Goal: Task Accomplishment & Management: Manage account settings

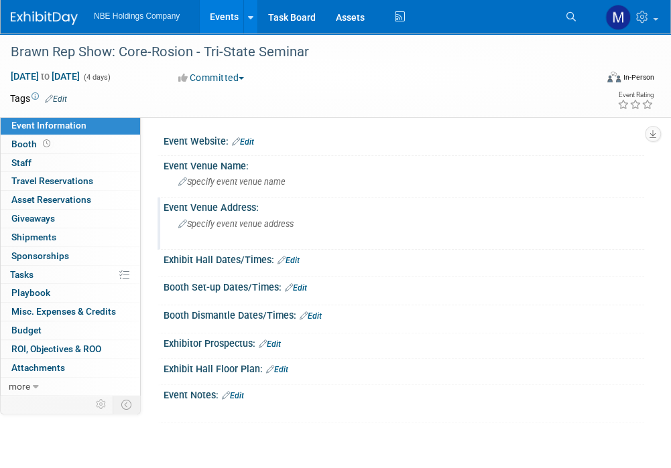
click at [636, 210] on div "Event Venue Address:" at bounding box center [403, 206] width 480 height 17
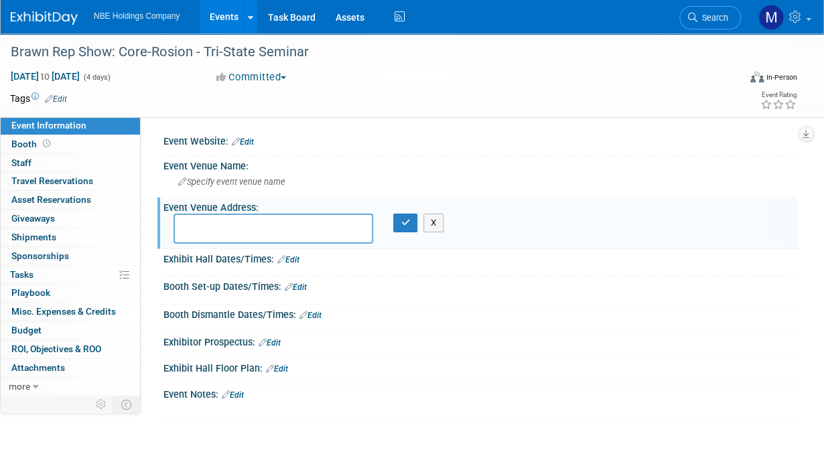
click at [279, 105] on div "Tags Edit" at bounding box center [336, 99] width 653 height 18
click at [218, 25] on link "Events" at bounding box center [224, 16] width 49 height 33
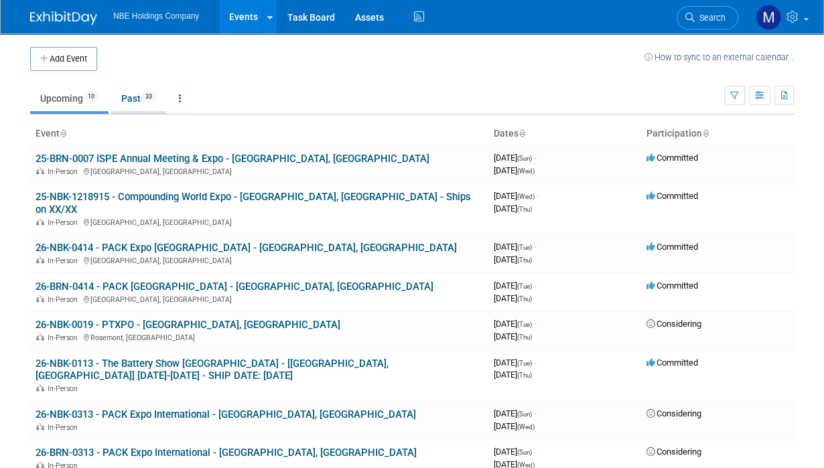
click at [131, 102] on link "Past 33" at bounding box center [138, 98] width 55 height 25
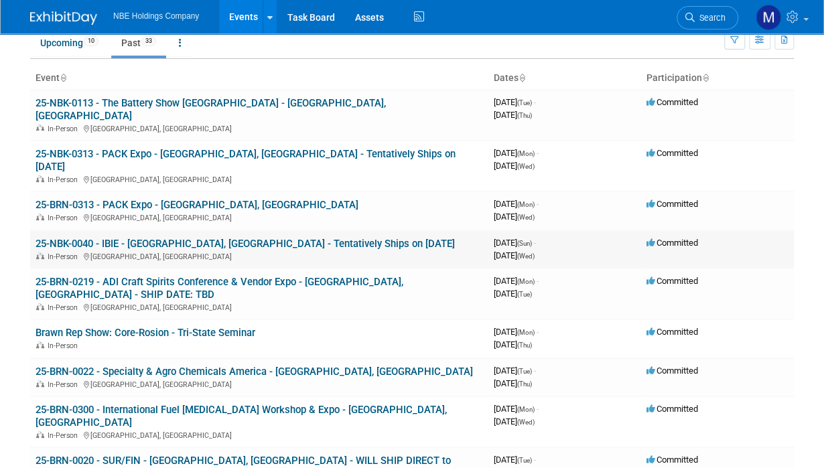
scroll to position [11, 0]
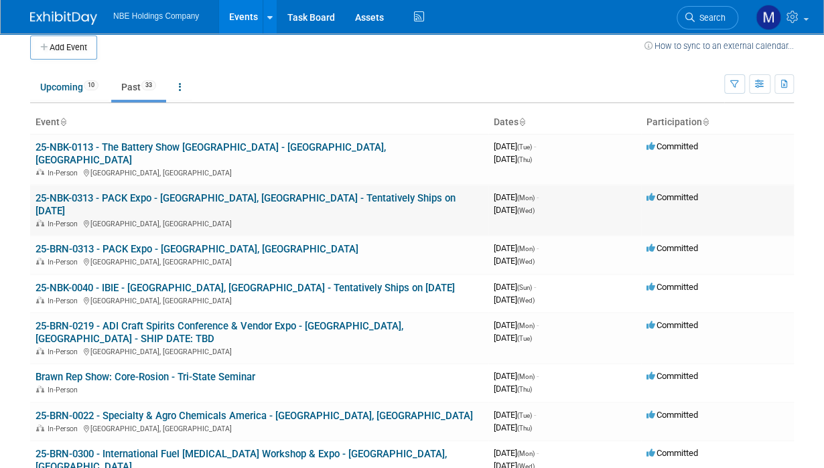
click at [201, 192] on link "25-NBK-0313 - PACK Expo - Las Vegas, NV - Tentatively Ships on 9/19/2025" at bounding box center [246, 204] width 420 height 25
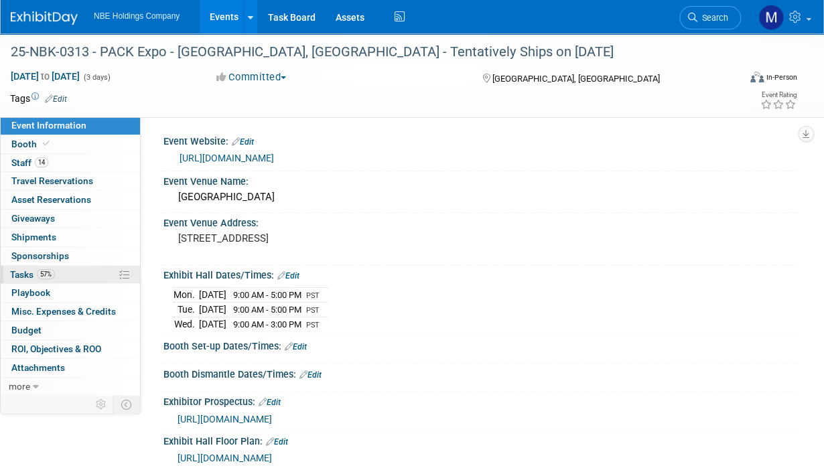
click at [19, 269] on span "Tasks 57%" at bounding box center [32, 274] width 45 height 11
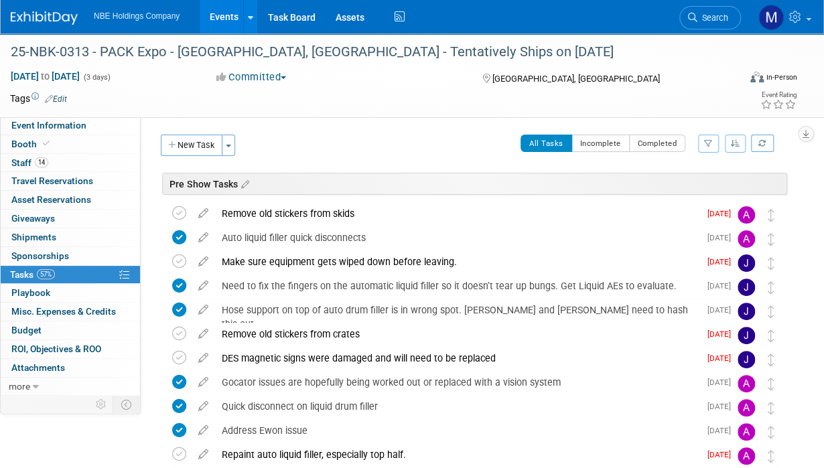
click at [230, 21] on link "Events" at bounding box center [224, 16] width 49 height 33
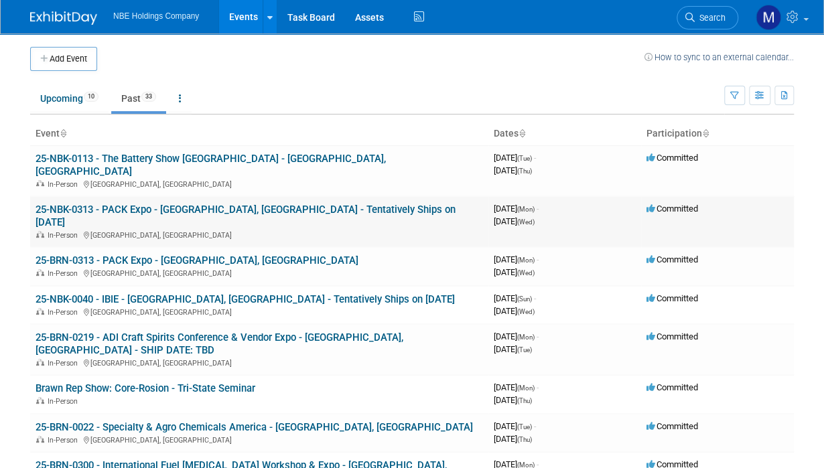
click at [239, 204] on link "25-NBK-0313 - PACK Expo - [GEOGRAPHIC_DATA], [GEOGRAPHIC_DATA] - Tentatively Sh…" at bounding box center [246, 216] width 420 height 25
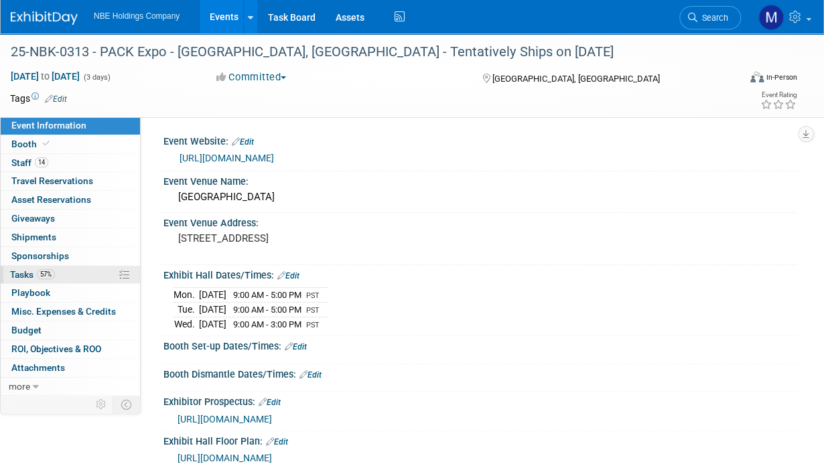
click at [42, 269] on span "57%" at bounding box center [46, 274] width 18 height 10
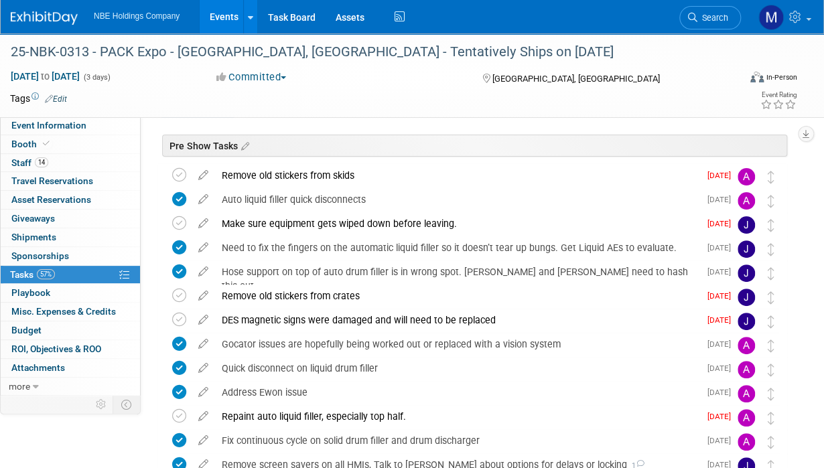
scroll to position [38, 0]
click at [227, 18] on link "Events" at bounding box center [224, 16] width 49 height 33
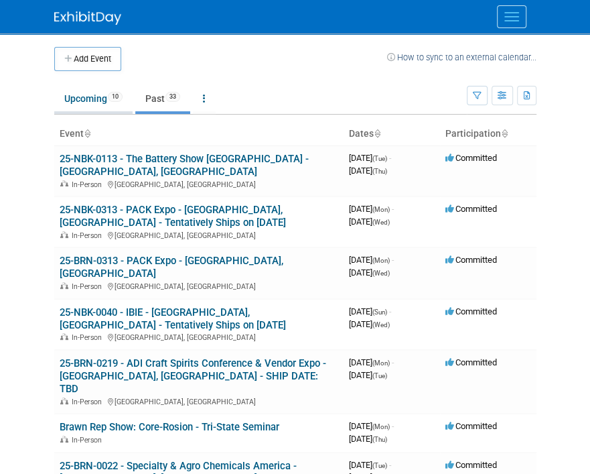
click at [84, 93] on link "Upcoming 10" at bounding box center [93, 98] width 78 height 25
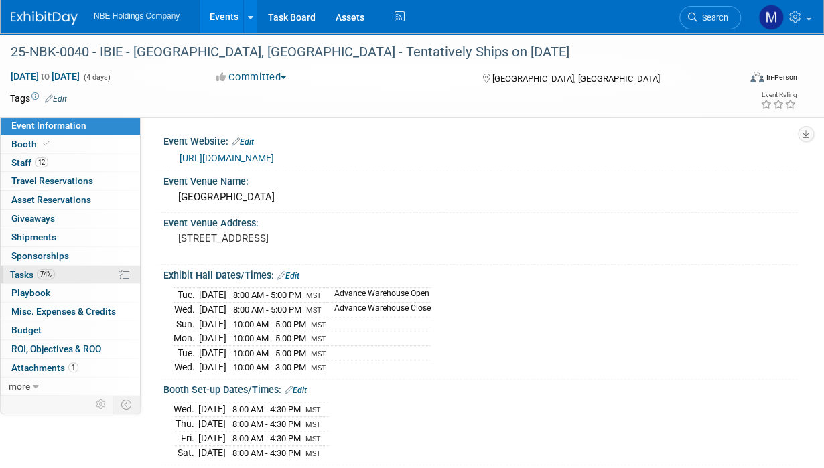
click at [60, 271] on link "74% Tasks 74%" at bounding box center [70, 275] width 139 height 18
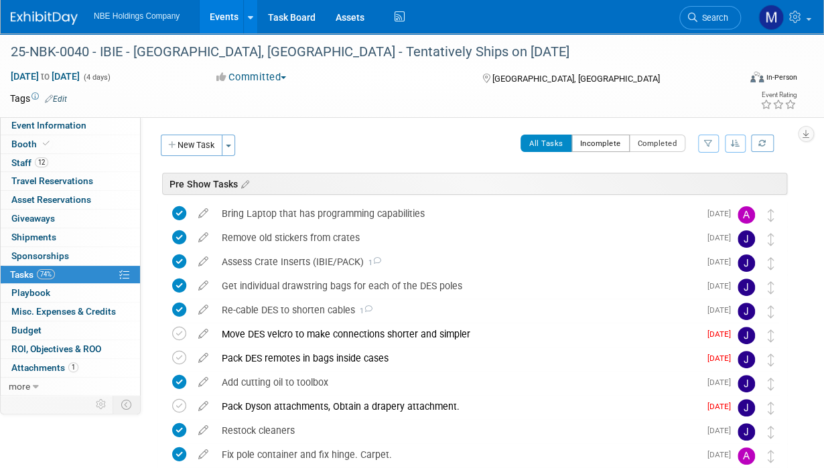
click at [604, 148] on button "Incomplete" at bounding box center [600, 143] width 58 height 17
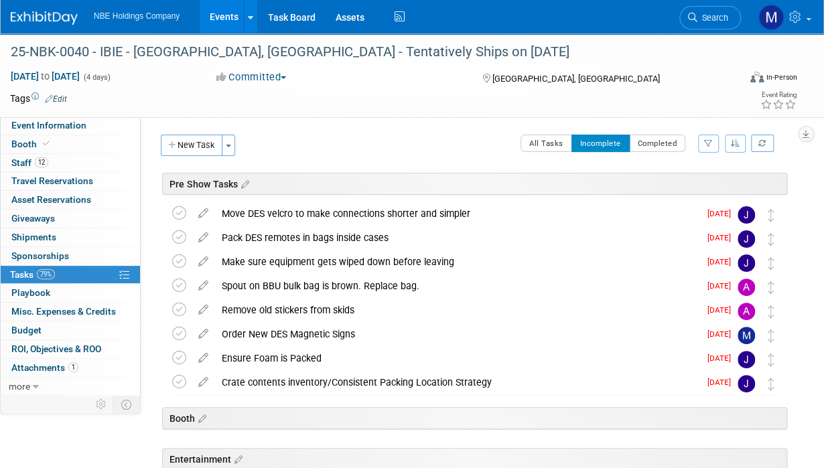
click at [220, 24] on link "Events" at bounding box center [224, 16] width 49 height 33
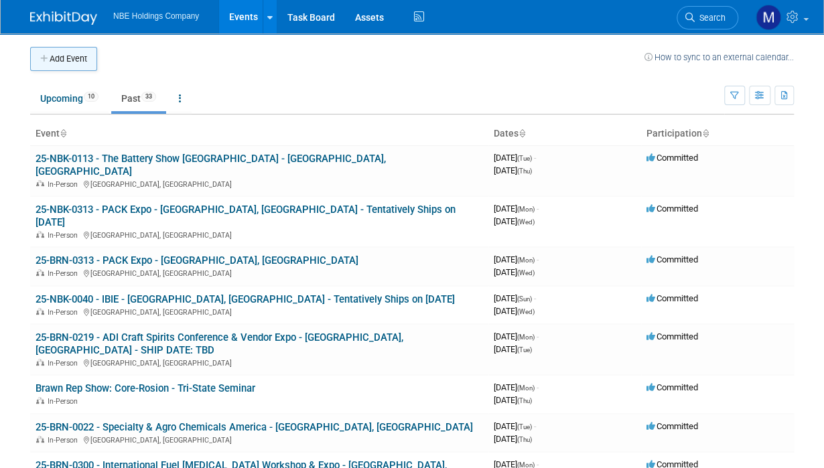
click at [82, 47] on button "Add Event" at bounding box center [63, 59] width 67 height 24
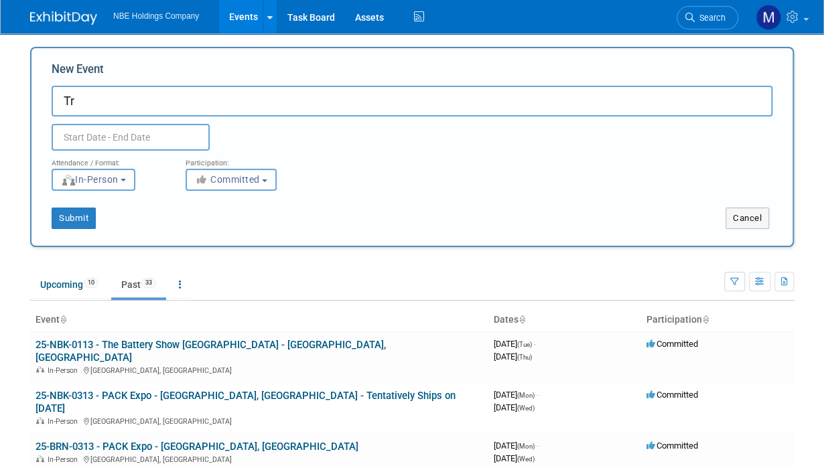
type input "T"
click at [436, 100] on input "TRADEW" at bounding box center [412, 101] width 721 height 31
type input "TRADESHOW RUNNING TO DO LIST"
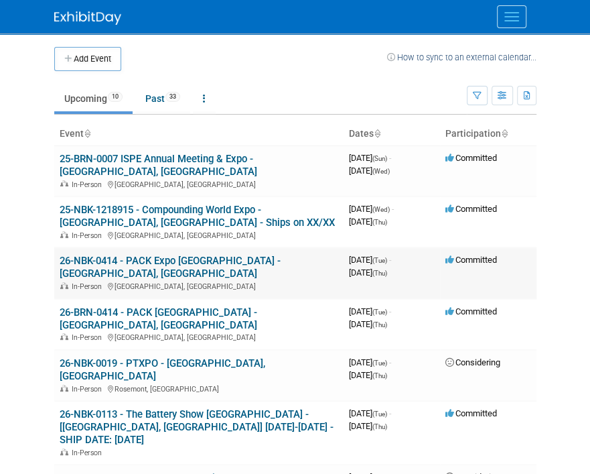
click at [100, 255] on link "26-NBK-0414 - PACK Expo [GEOGRAPHIC_DATA] - [GEOGRAPHIC_DATA], [GEOGRAPHIC_DATA]" at bounding box center [170, 267] width 221 height 25
click at [125, 306] on link "26-BRN-0414 - PACK Expo East - Philadelphia, PA" at bounding box center [159, 318] width 198 height 25
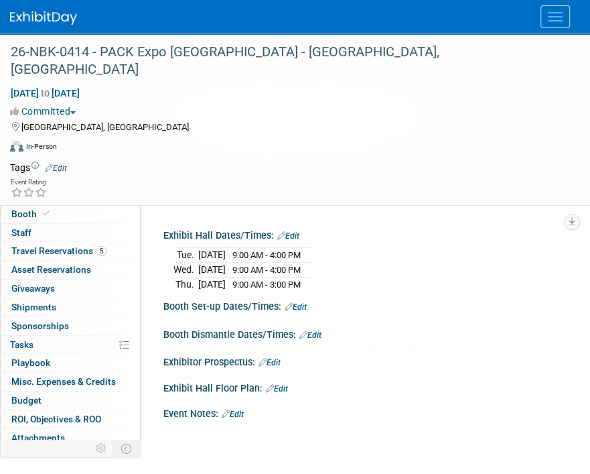
scroll to position [109, 0]
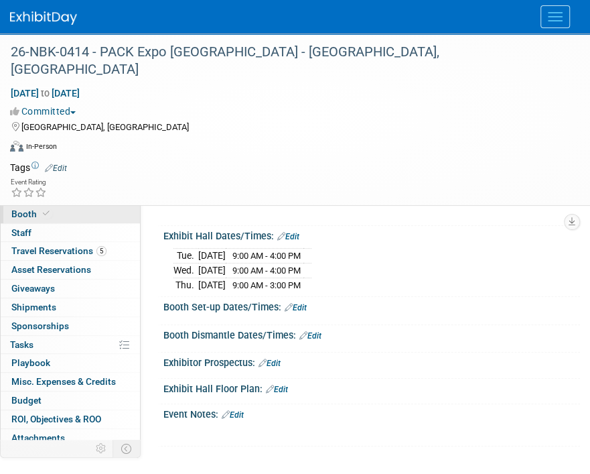
click at [62, 219] on link "Booth" at bounding box center [70, 214] width 139 height 18
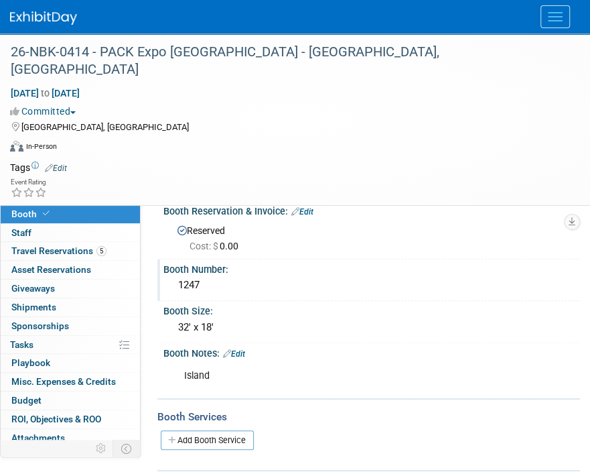
scroll to position [9, 0]
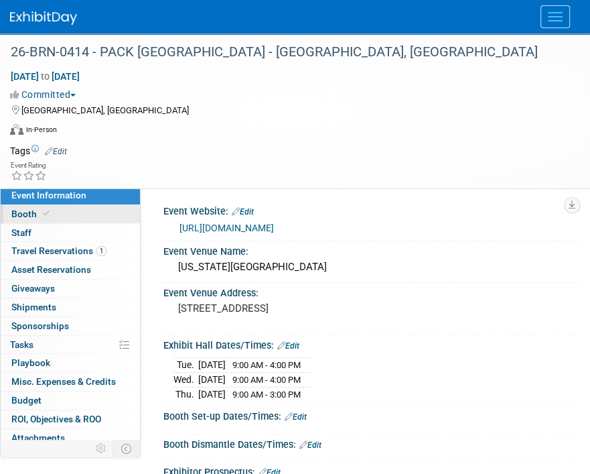
click at [33, 210] on span "Booth" at bounding box center [31, 213] width 41 height 11
